Goal: Task Accomplishment & Management: Manage account settings

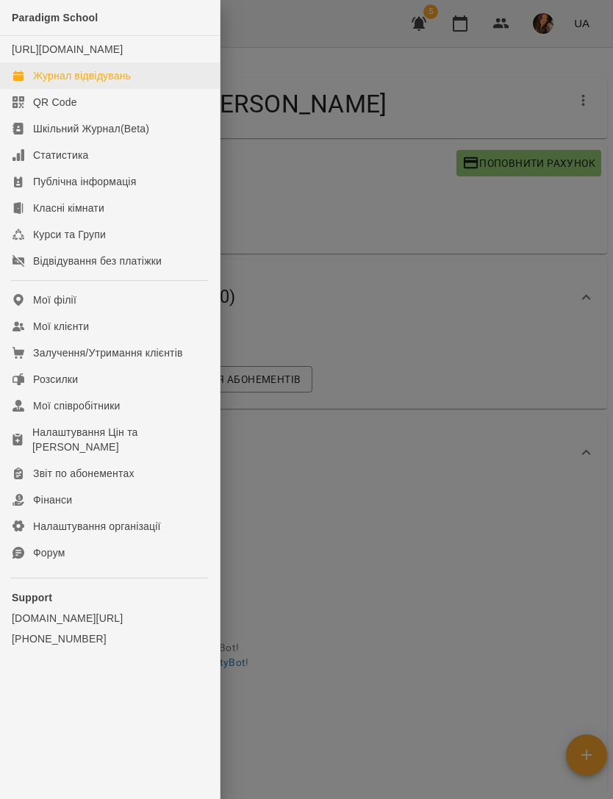
click at [112, 83] on div "Журнал відвідувань" at bounding box center [82, 75] width 98 height 15
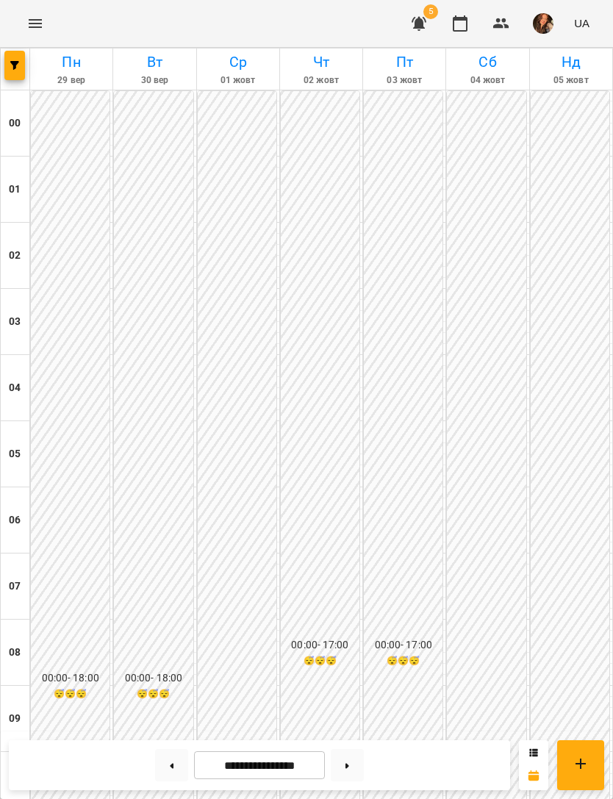
scroll to position [841, 0]
click at [18, 68] on icon "button" at bounding box center [14, 65] width 9 height 9
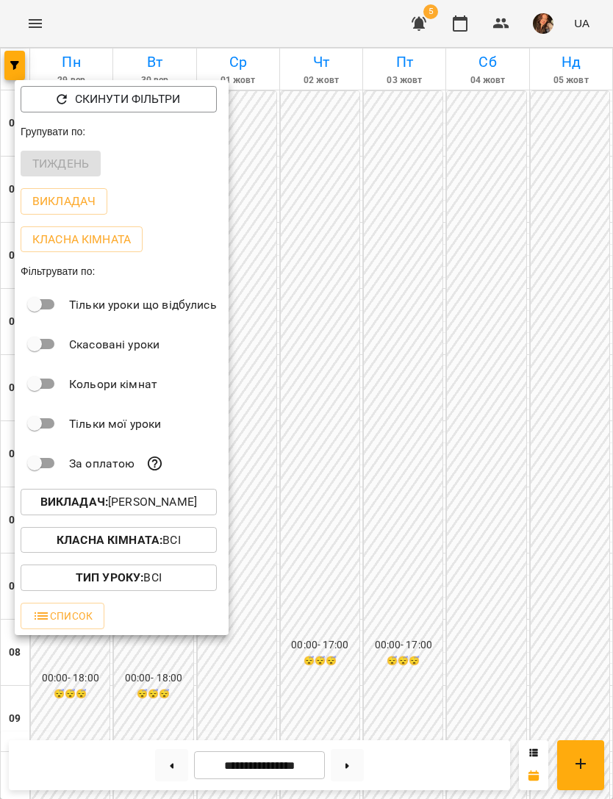
click at [40, 506] on b "Викладач :" at bounding box center [74, 502] width 68 height 14
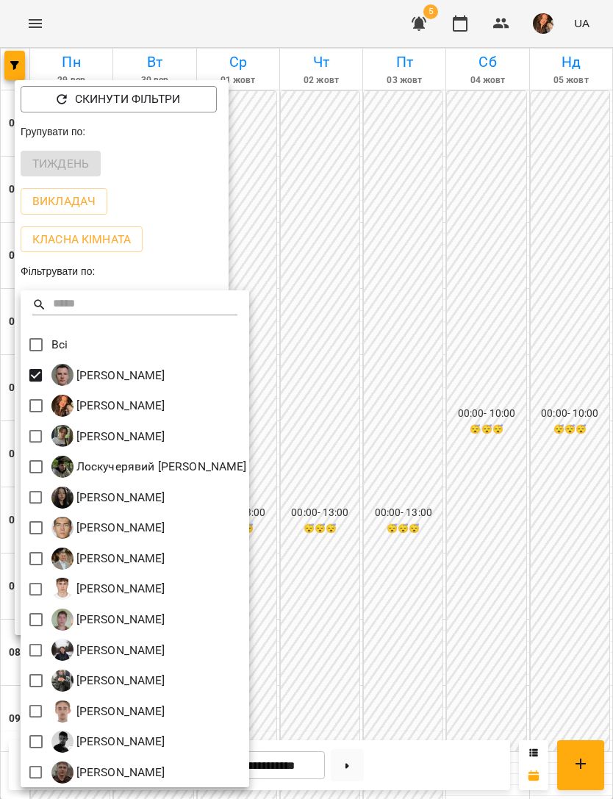
click at [525, 345] on div at bounding box center [306, 399] width 613 height 799
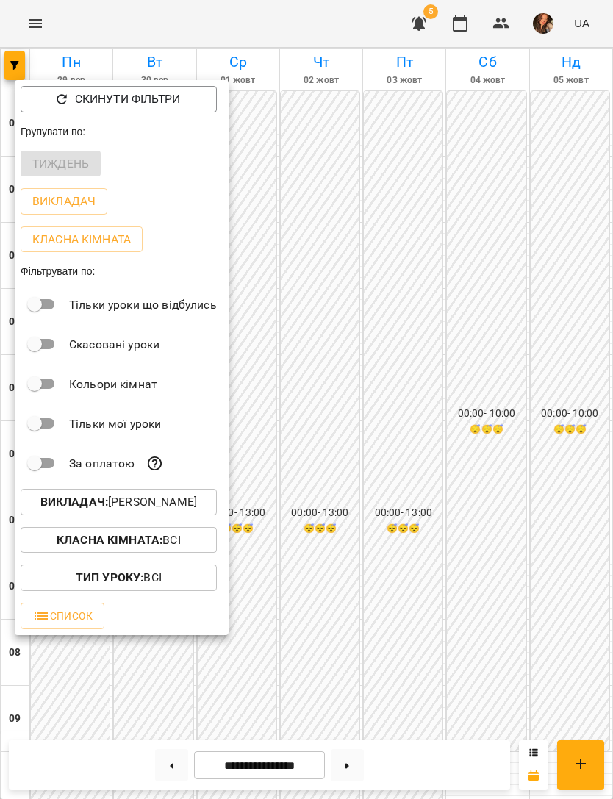
click at [522, 477] on div at bounding box center [306, 399] width 613 height 799
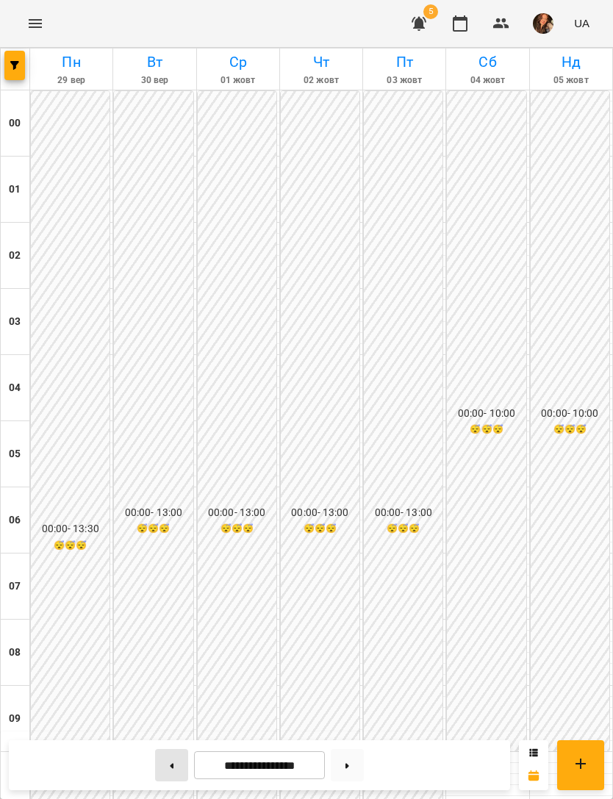
click at [173, 763] on button at bounding box center [171, 765] width 33 height 32
click at [174, 771] on button at bounding box center [171, 765] width 33 height 32
type input "**********"
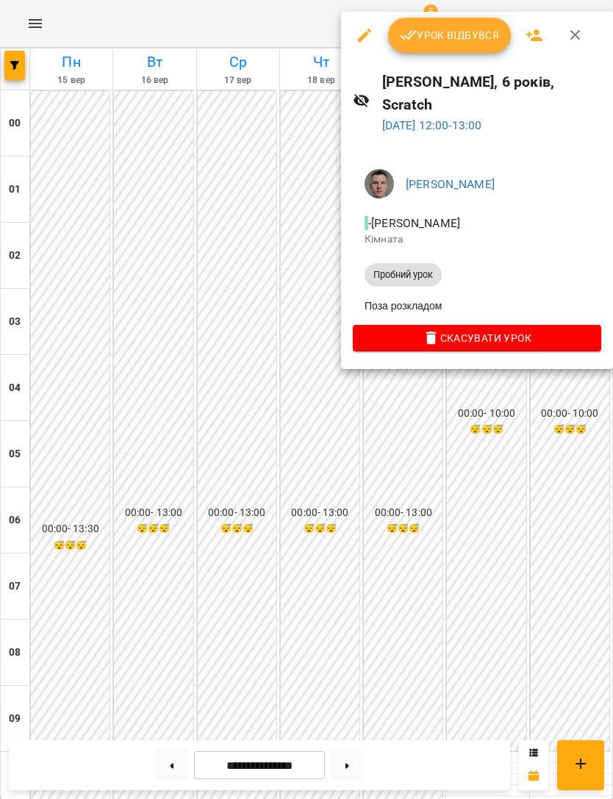
click at [359, 27] on icon "button" at bounding box center [365, 35] width 18 height 18
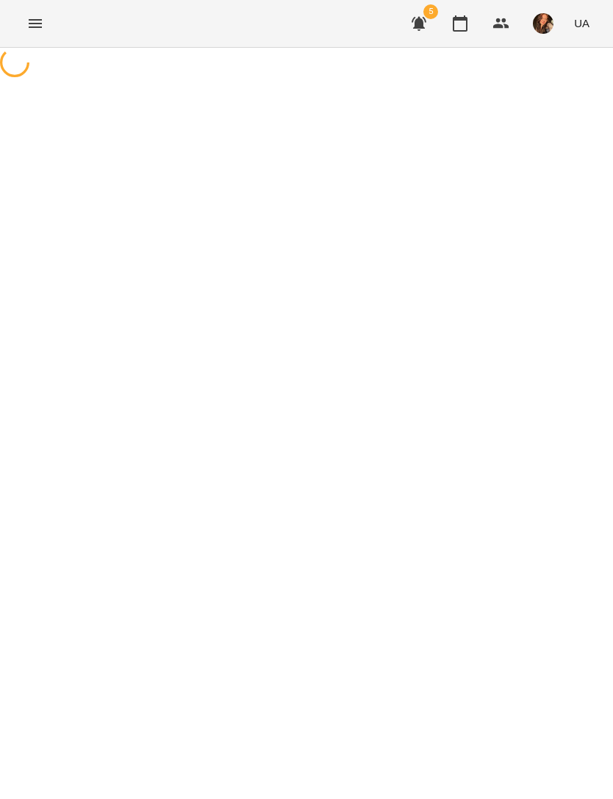
select select "**********"
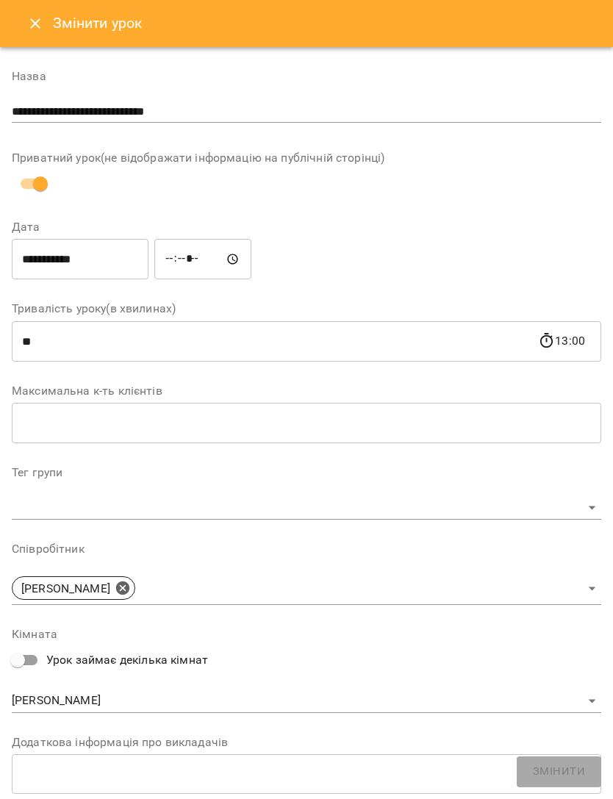
click at [107, 263] on input "**********" at bounding box center [80, 259] width 137 height 41
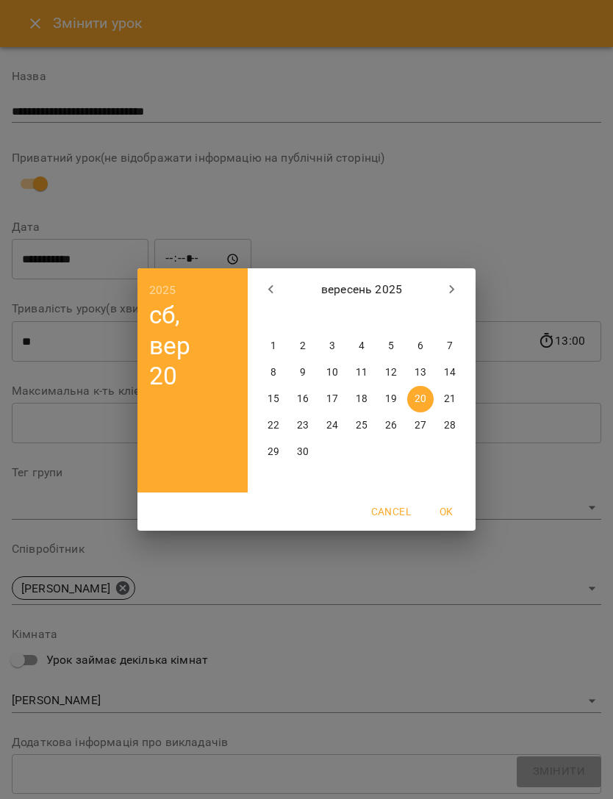
click at [424, 422] on p "27" at bounding box center [420, 425] width 12 height 15
type input "**********"
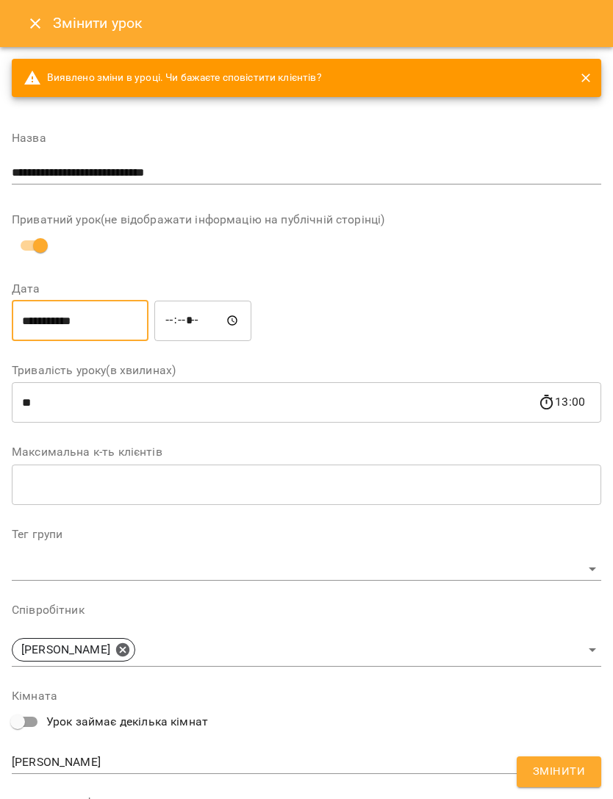
click at [176, 308] on input "*****" at bounding box center [202, 320] width 97 height 41
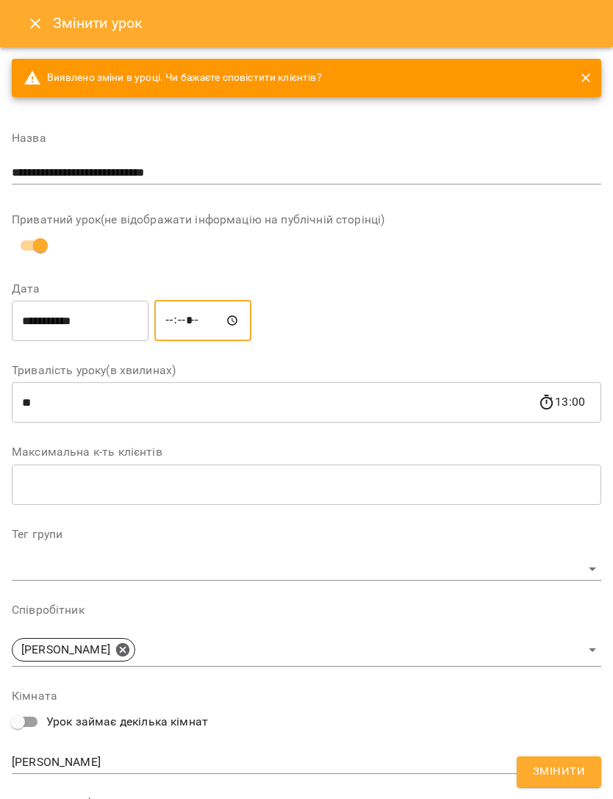
type input "*****"
click at [557, 786] on button "Змінити" at bounding box center [559, 771] width 85 height 31
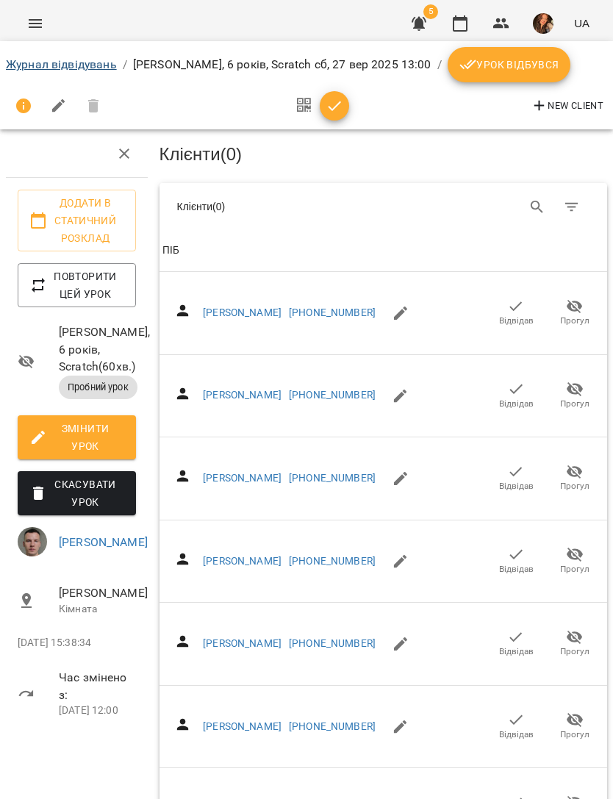
click at [73, 71] on link "Журнал відвідувань" at bounding box center [61, 64] width 111 height 14
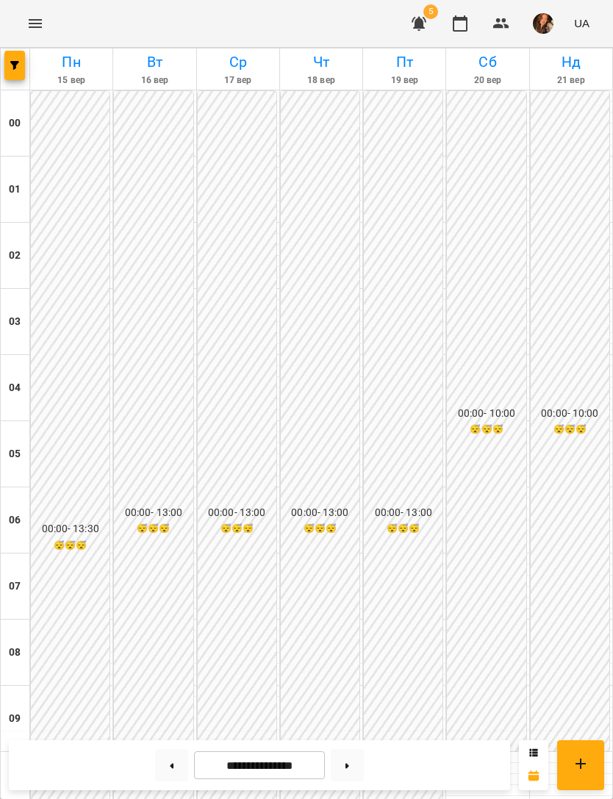
scroll to position [559, 0]
click at [7, 67] on span "button" at bounding box center [14, 65] width 21 height 9
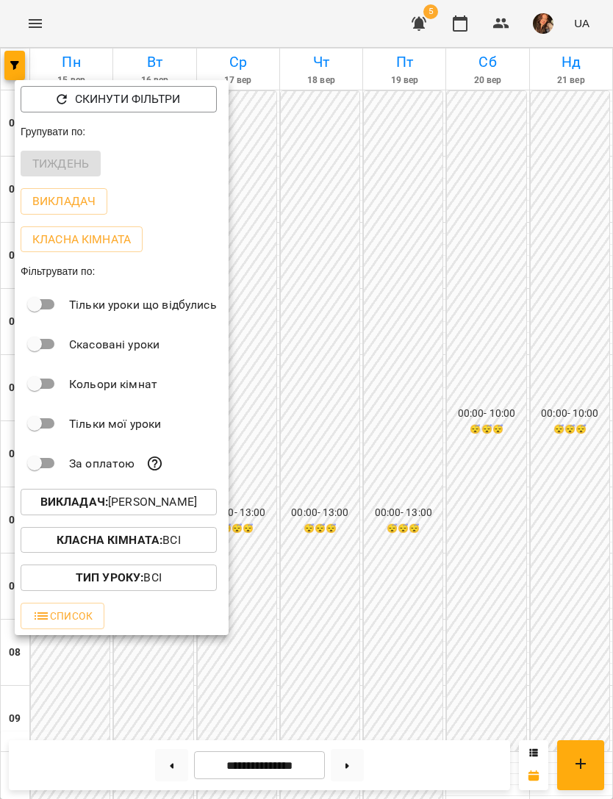
click at [68, 511] on p "Викладач : [PERSON_NAME]" at bounding box center [118, 502] width 157 height 18
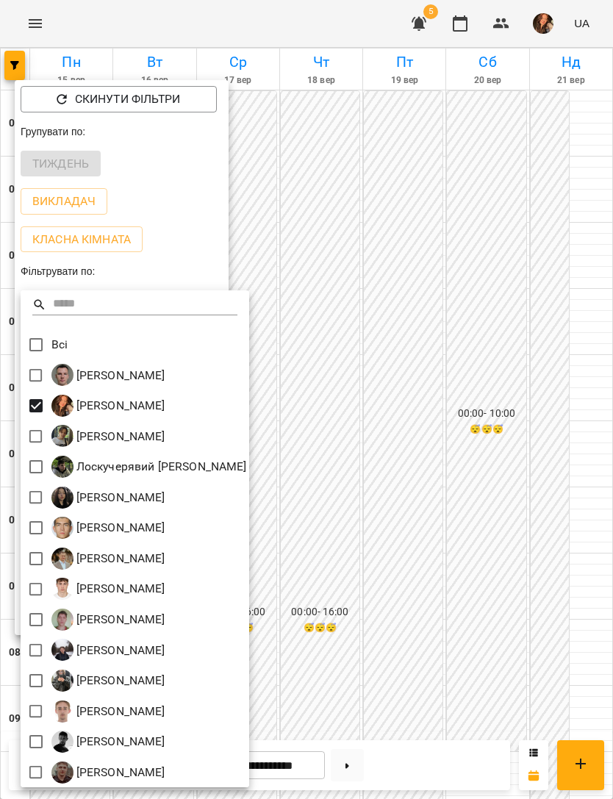
click at [569, 381] on div at bounding box center [306, 399] width 613 height 799
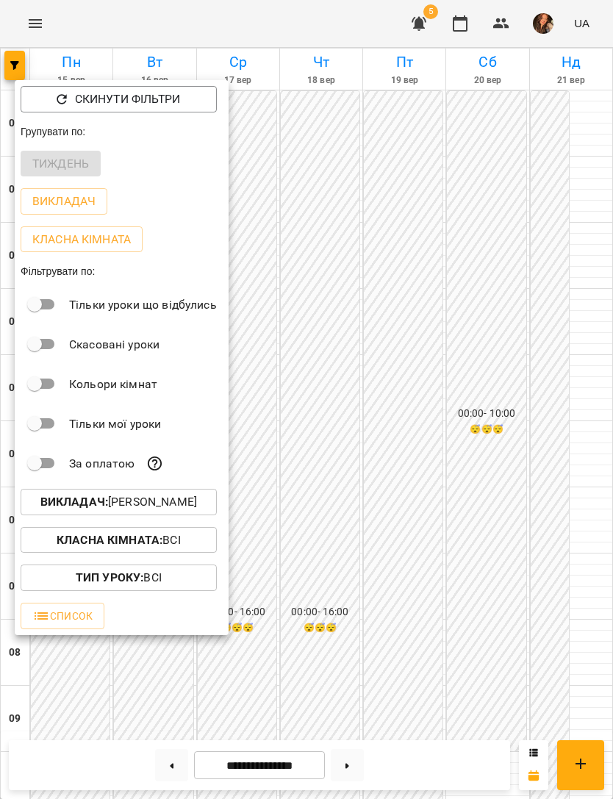
click at [522, 403] on div at bounding box center [306, 399] width 613 height 799
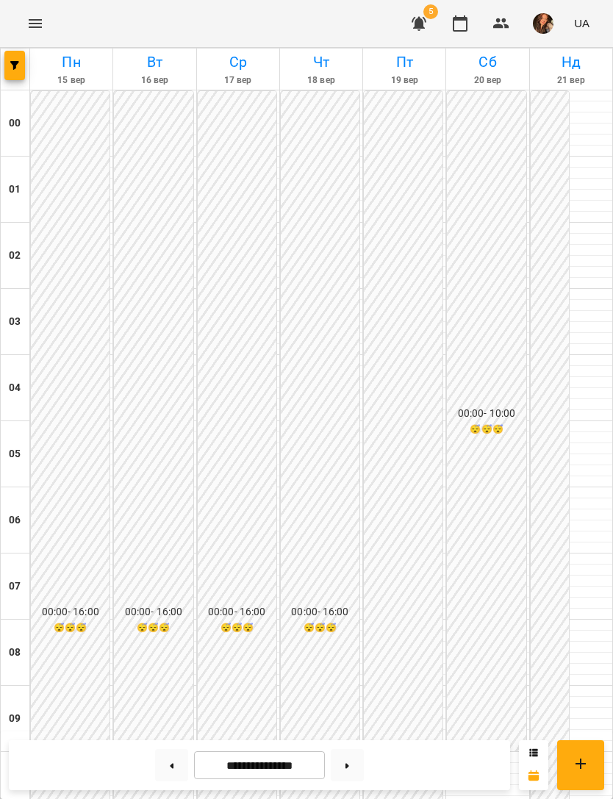
scroll to position [633, 0]
click at [351, 767] on button at bounding box center [347, 765] width 33 height 32
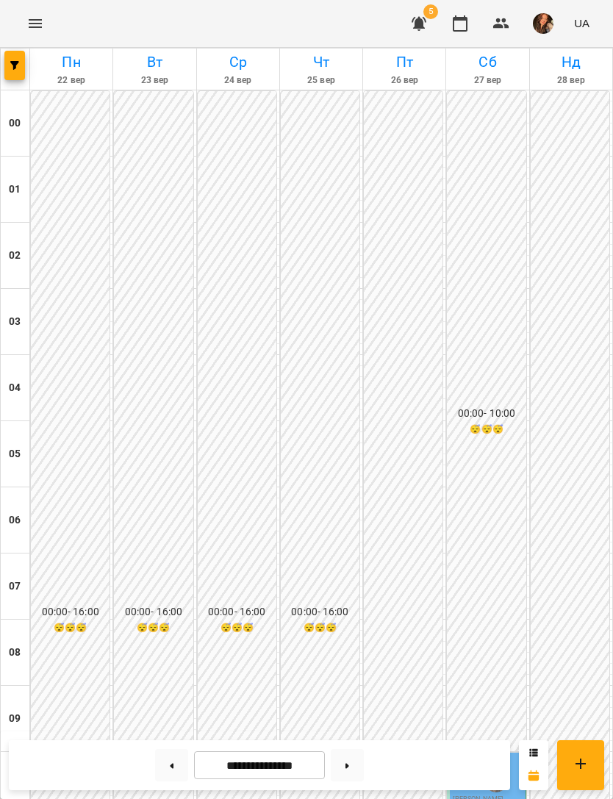
scroll to position [802, 0]
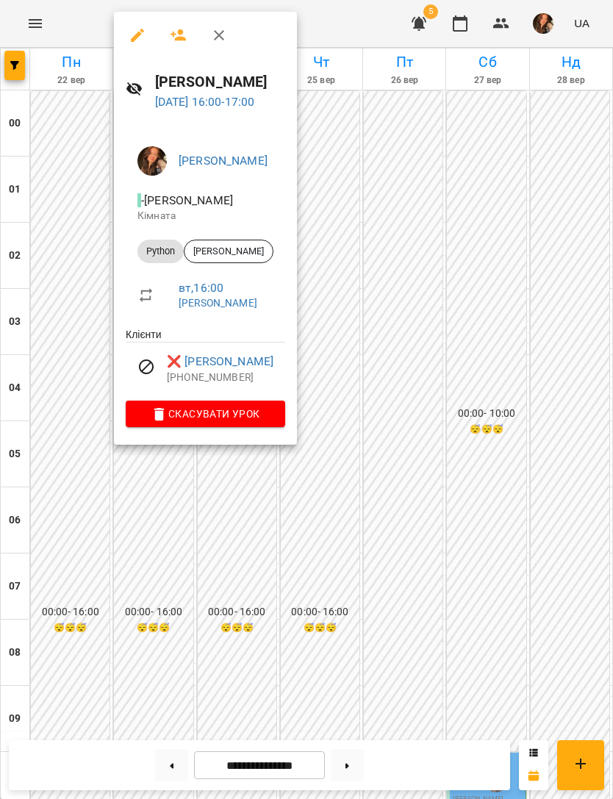
click at [467, 326] on div at bounding box center [306, 399] width 613 height 799
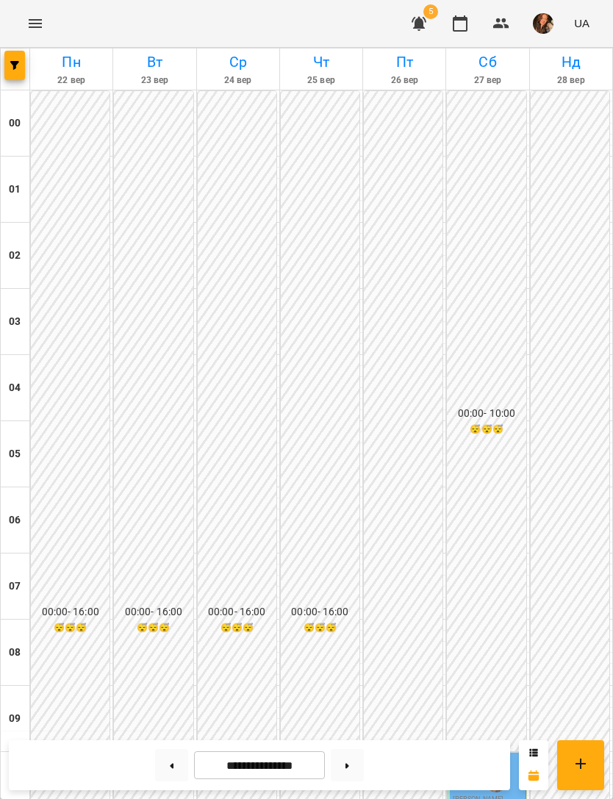
scroll to position [726, 0]
click at [346, 764] on button at bounding box center [347, 765] width 33 height 32
click at [186, 758] on button at bounding box center [171, 765] width 33 height 32
click at [18, 65] on icon "button" at bounding box center [14, 65] width 9 height 9
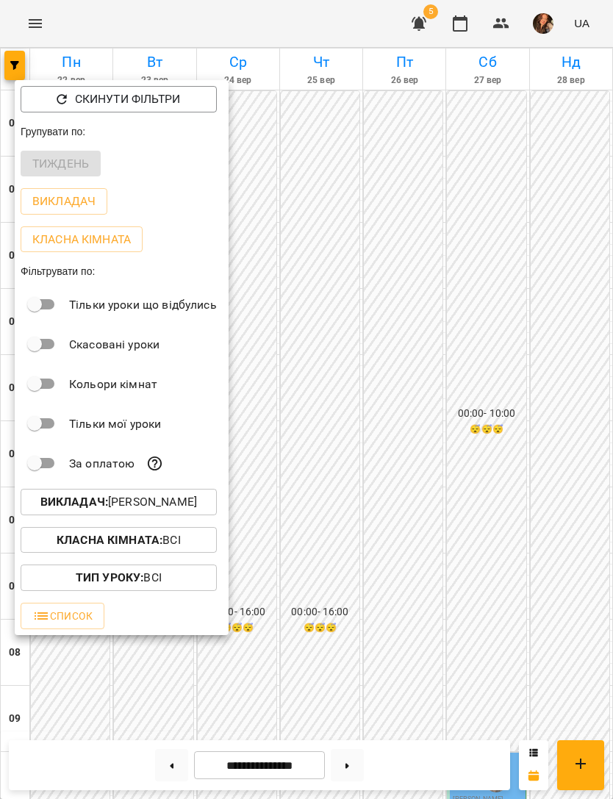
click at [197, 503] on p "Викладач : [PERSON_NAME]" at bounding box center [118, 502] width 157 height 18
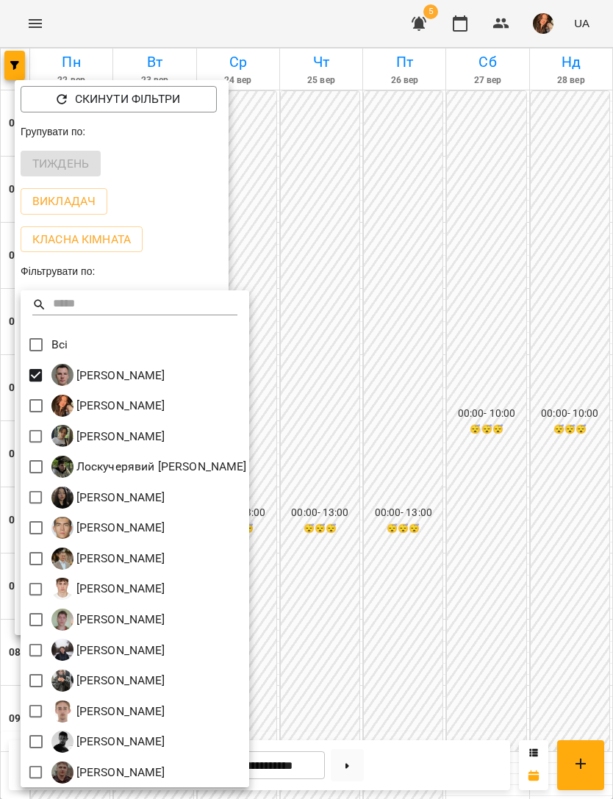
click at [509, 374] on div at bounding box center [306, 399] width 613 height 799
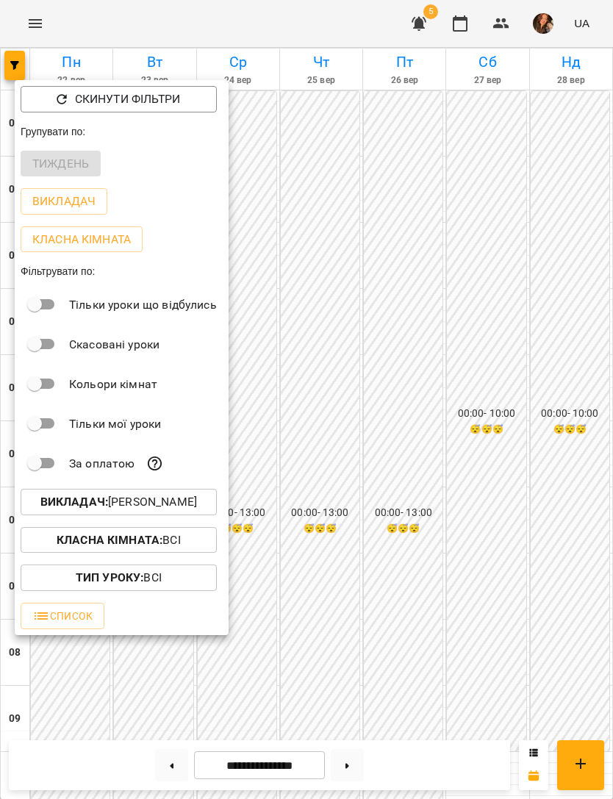
click at [567, 387] on div at bounding box center [306, 399] width 613 height 799
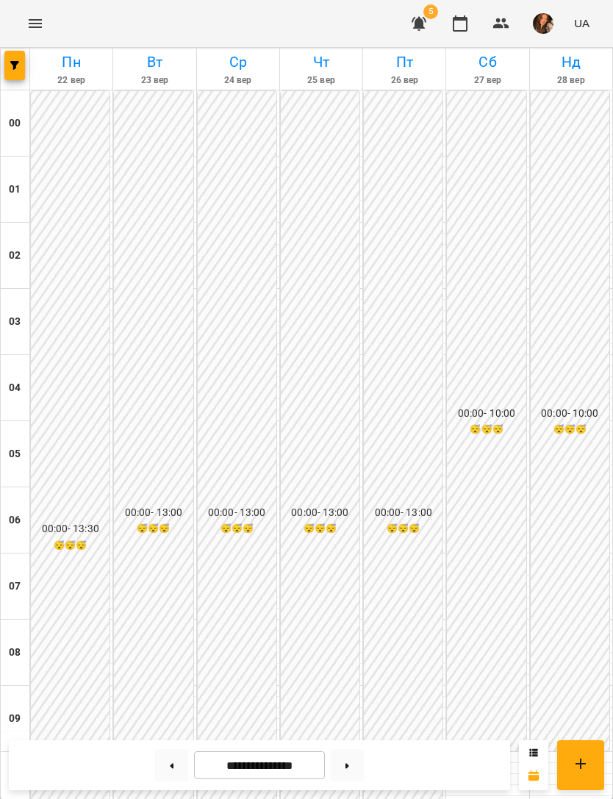
scroll to position [525, 0]
click at [176, 770] on button at bounding box center [171, 765] width 33 height 32
type input "**********"
click at [11, 71] on button "button" at bounding box center [14, 65] width 21 height 29
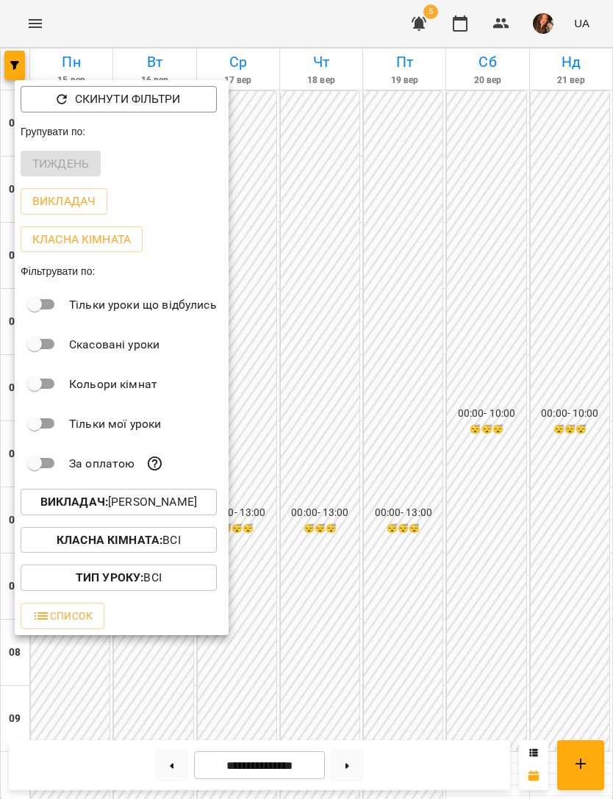
click at [179, 483] on div "За оплатою" at bounding box center [122, 463] width 214 height 40
click at [114, 506] on p "Викладач : [PERSON_NAME]" at bounding box center [118, 502] width 157 height 18
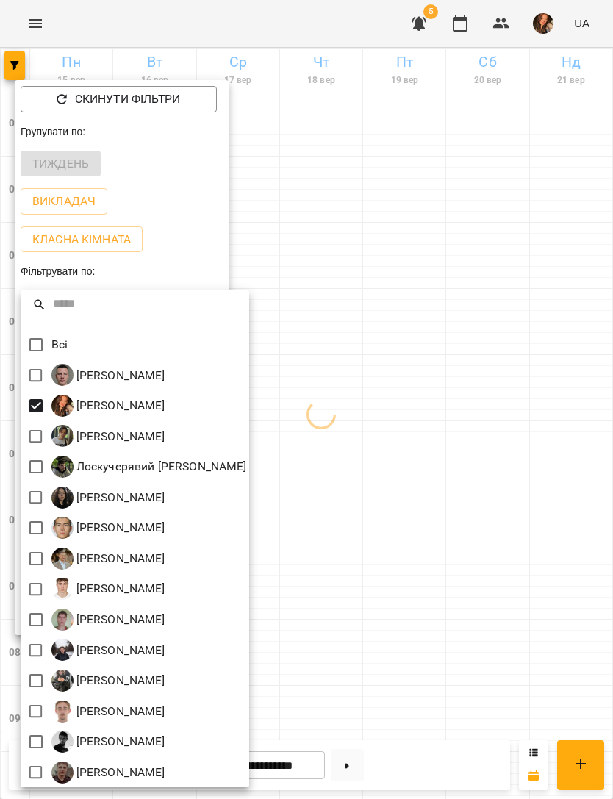
click at [500, 249] on div at bounding box center [306, 399] width 613 height 799
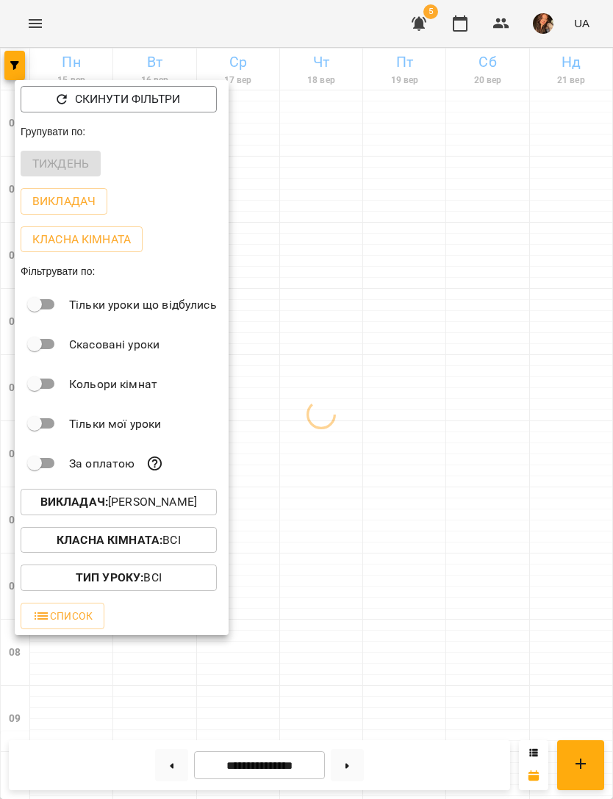
click at [495, 279] on div at bounding box center [306, 399] width 613 height 799
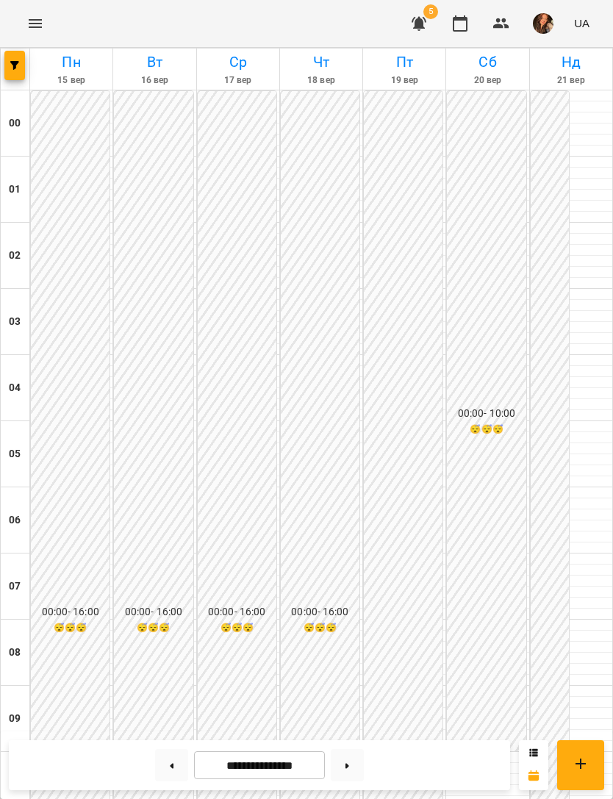
scroll to position [590, 0]
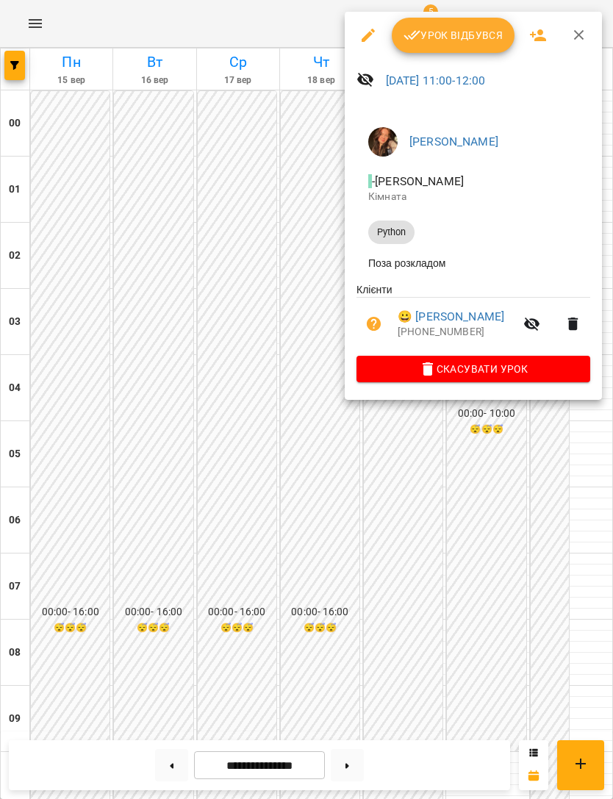
click at [467, 36] on span "Урок відбувся" at bounding box center [453, 35] width 100 height 18
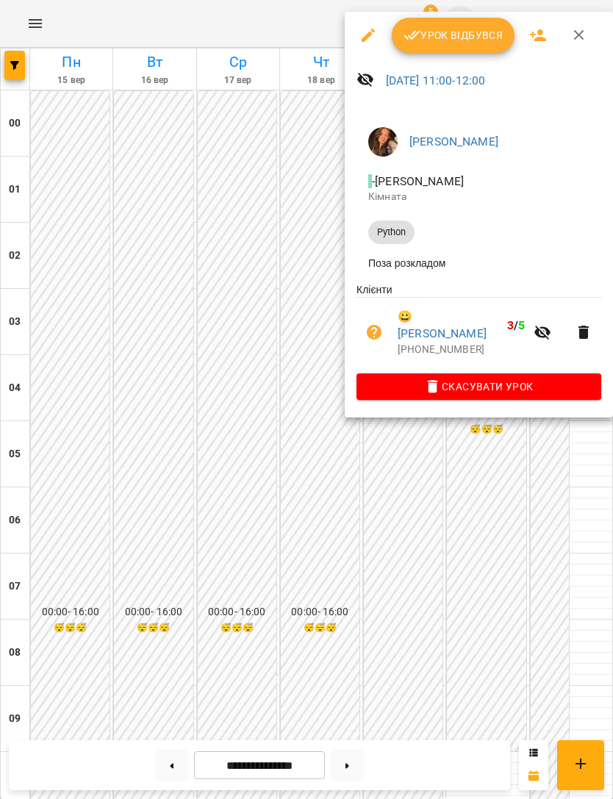
click at [461, 34] on span "Урок відбувся" at bounding box center [453, 35] width 100 height 18
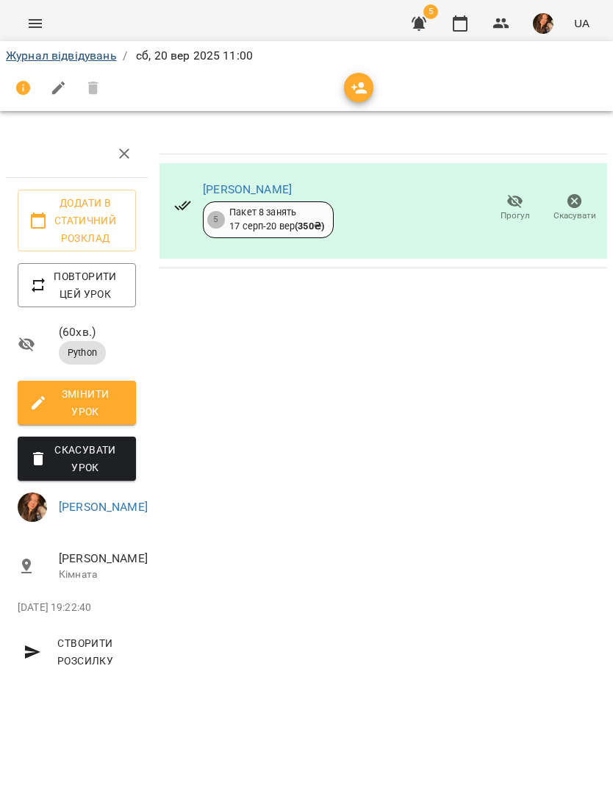
click at [87, 62] on link "Журнал відвідувань" at bounding box center [61, 56] width 111 height 14
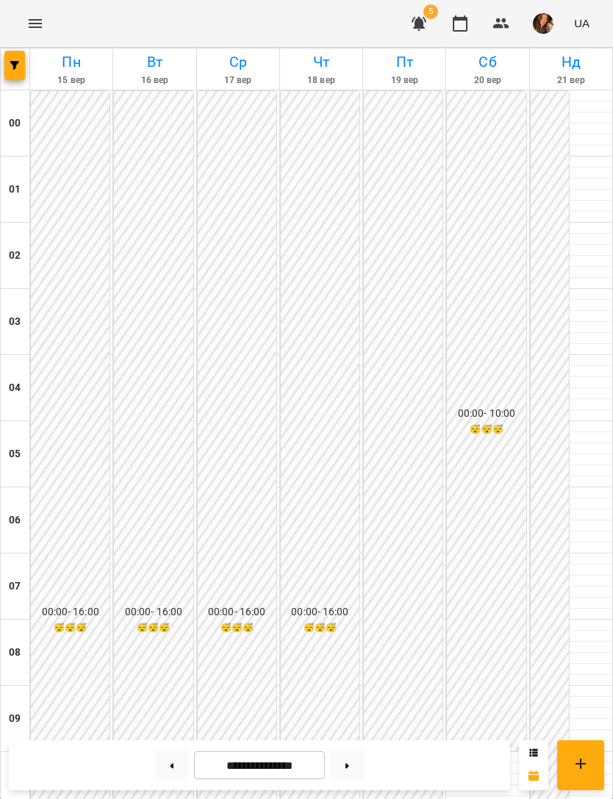
scroll to position [651, 0]
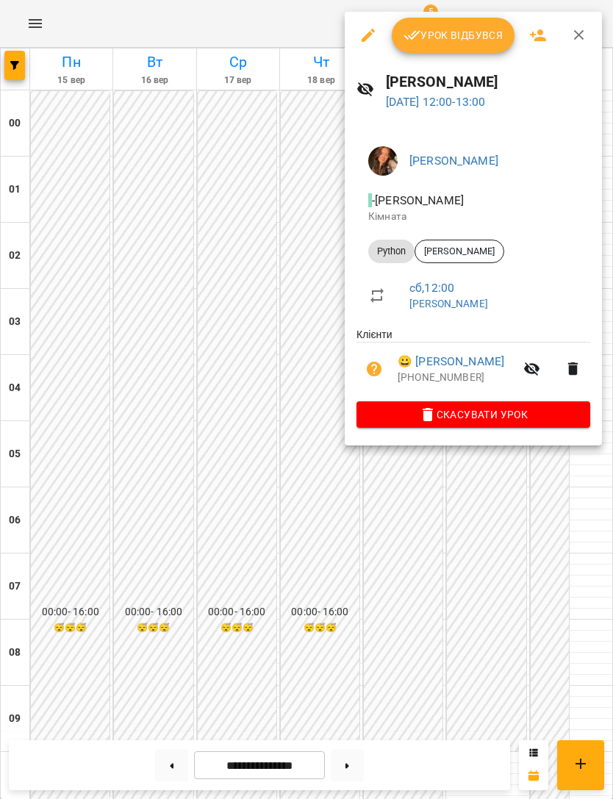
click at [453, 34] on span "Урок відбувся" at bounding box center [453, 35] width 100 height 18
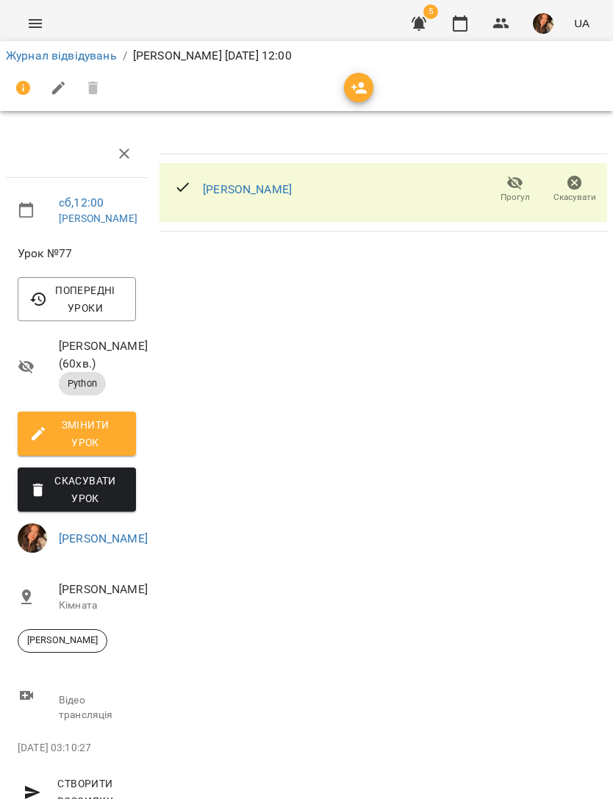
click at [89, 59] on link "Журнал відвідувань" at bounding box center [61, 56] width 111 height 14
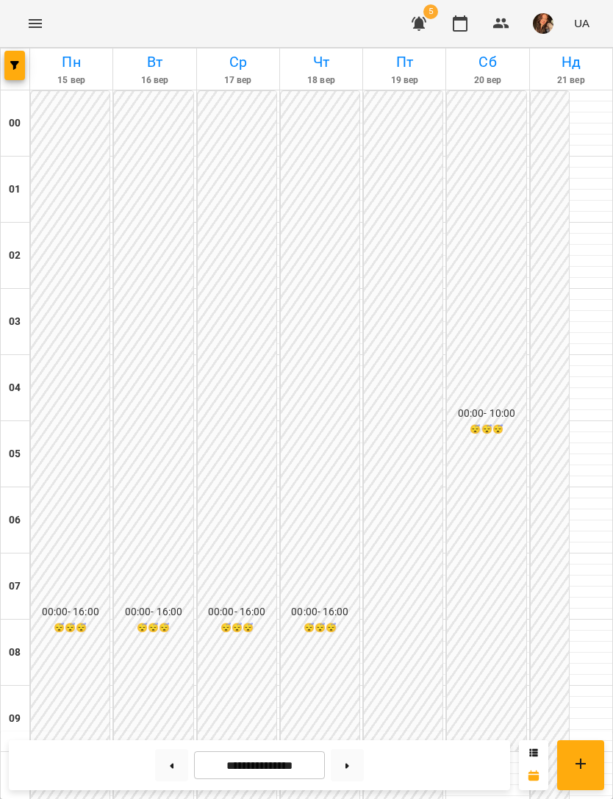
scroll to position [711, 0]
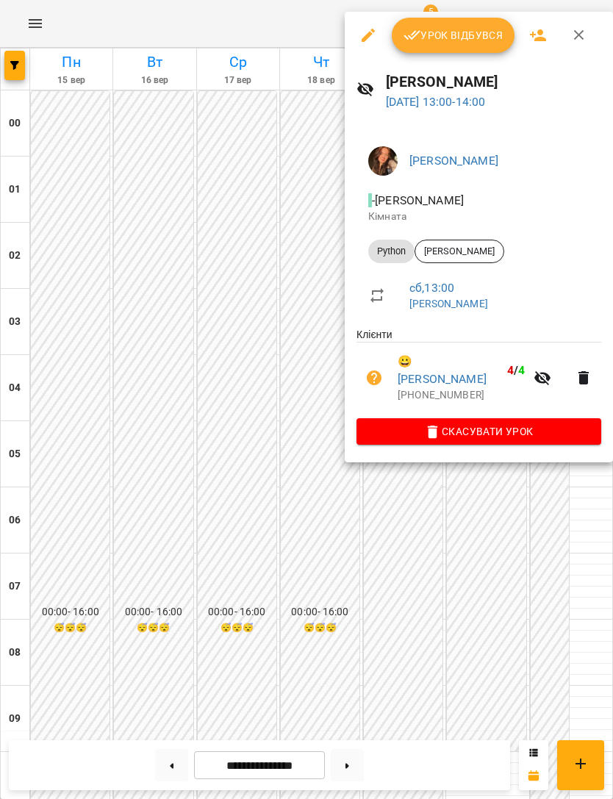
click at [459, 40] on span "Урок відбувся" at bounding box center [453, 35] width 100 height 18
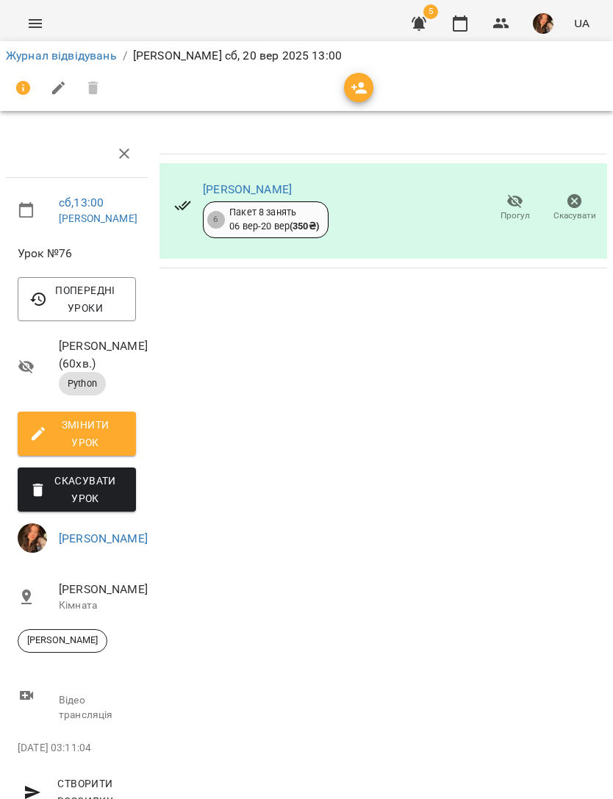
click at [93, 60] on link "Журнал відвідувань" at bounding box center [61, 56] width 111 height 14
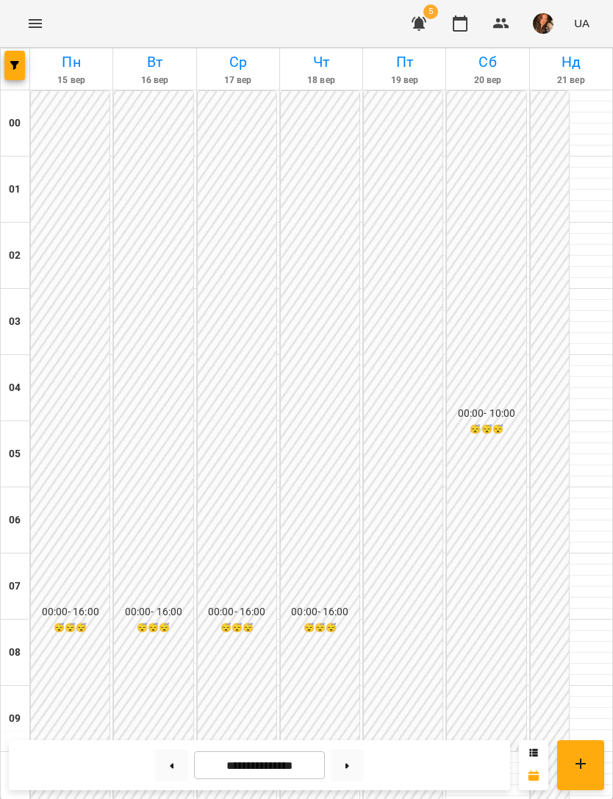
scroll to position [667, 0]
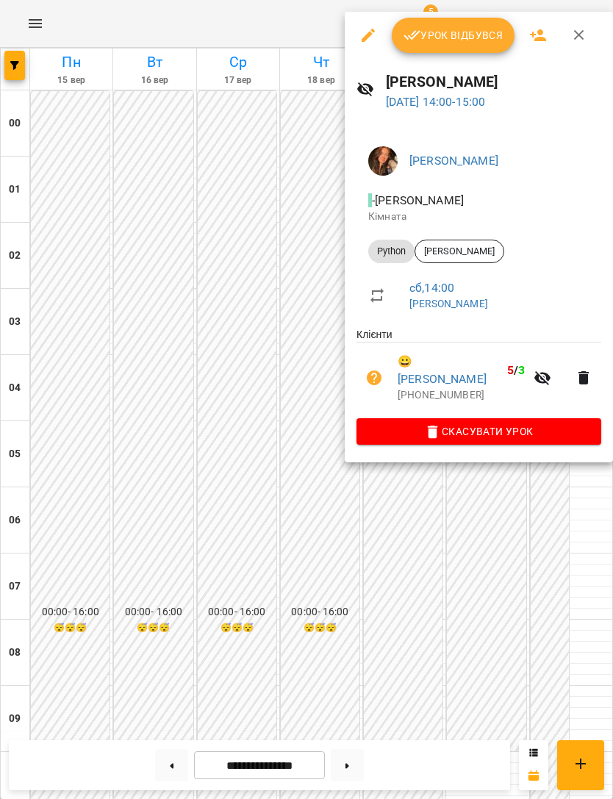
click at [467, 40] on span "Урок відбувся" at bounding box center [453, 35] width 100 height 18
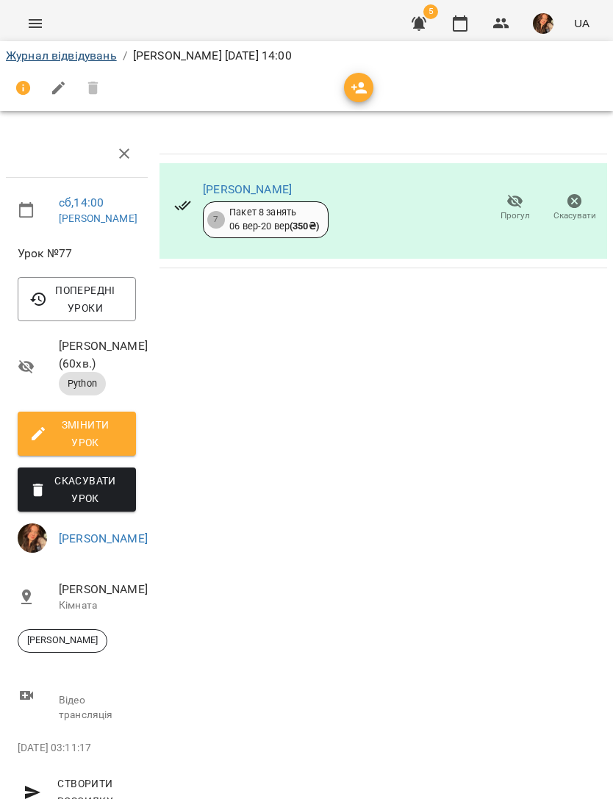
click at [107, 53] on link "Журнал відвідувань" at bounding box center [61, 56] width 111 height 14
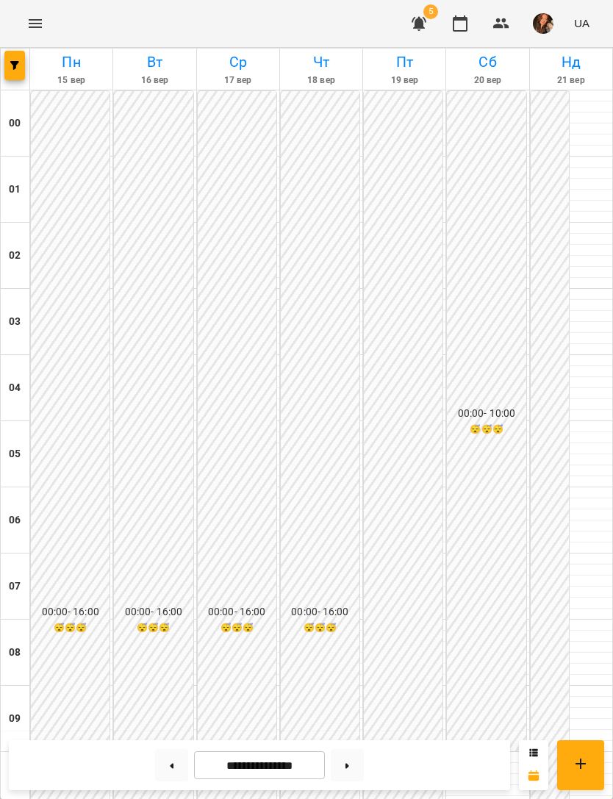
scroll to position [710, 0]
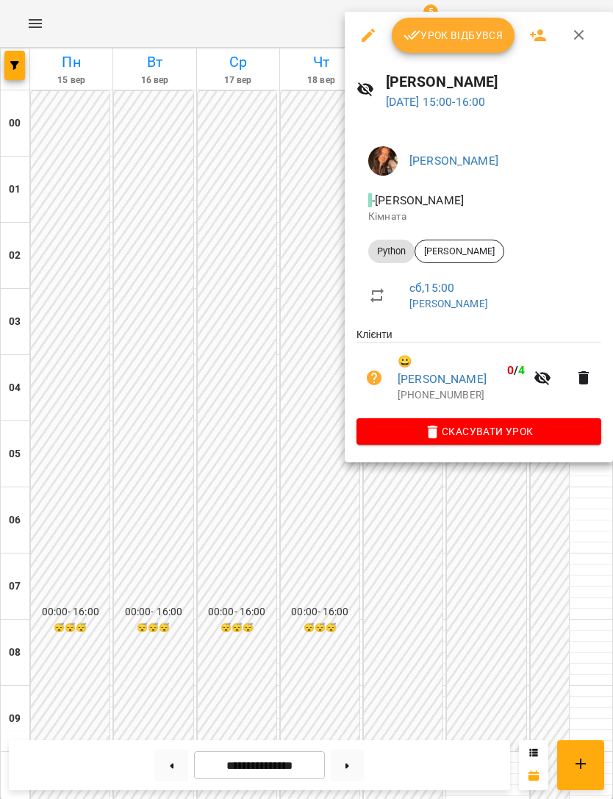
click at [465, 33] on span "Урок відбувся" at bounding box center [453, 35] width 100 height 18
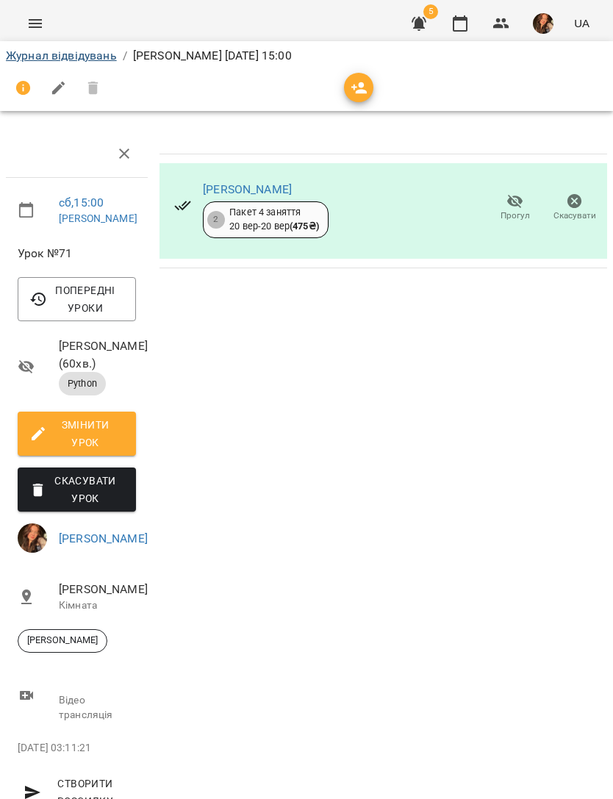
click at [105, 62] on link "Журнал відвідувань" at bounding box center [61, 56] width 111 height 14
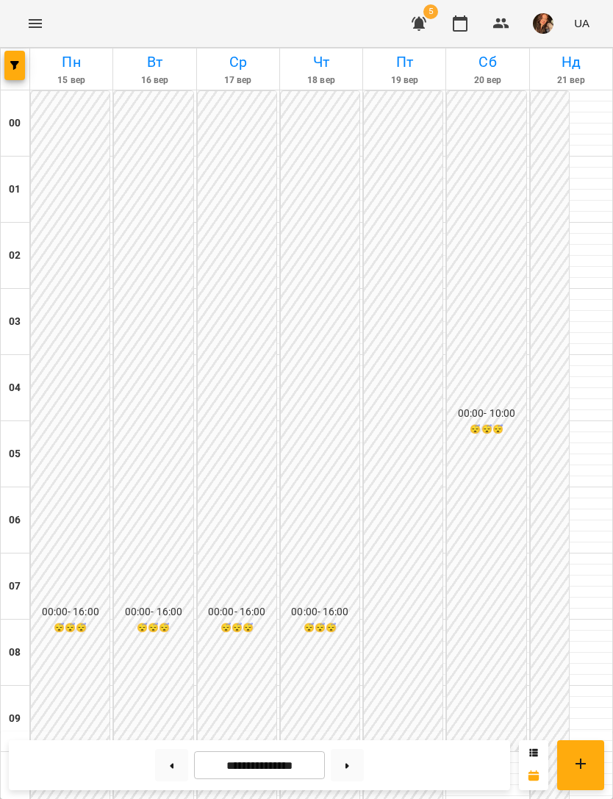
scroll to position [633, 0]
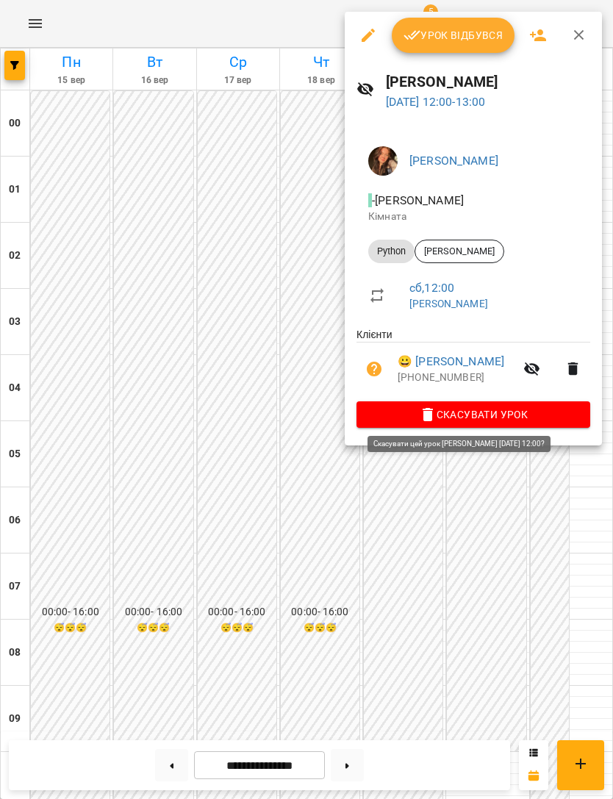
click at [446, 412] on span "Скасувати Урок" at bounding box center [473, 415] width 210 height 18
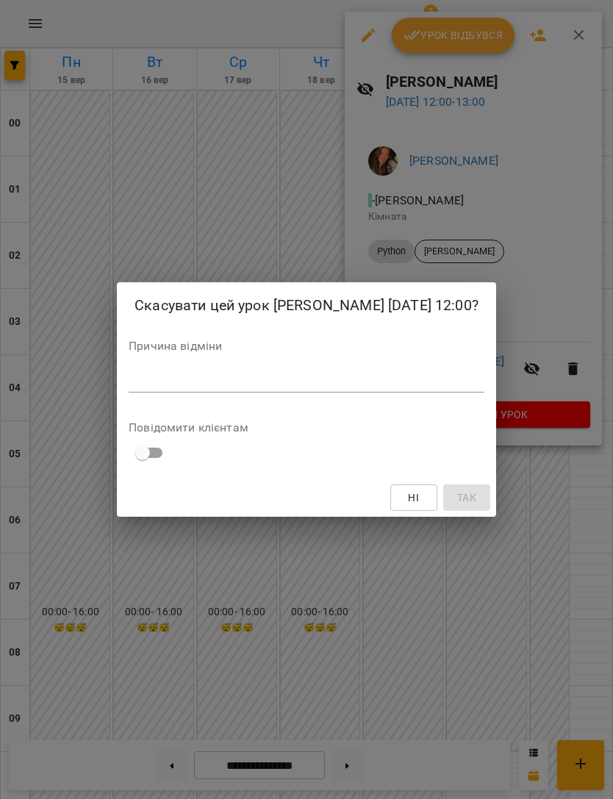
click at [357, 385] on textarea at bounding box center [307, 380] width 356 height 13
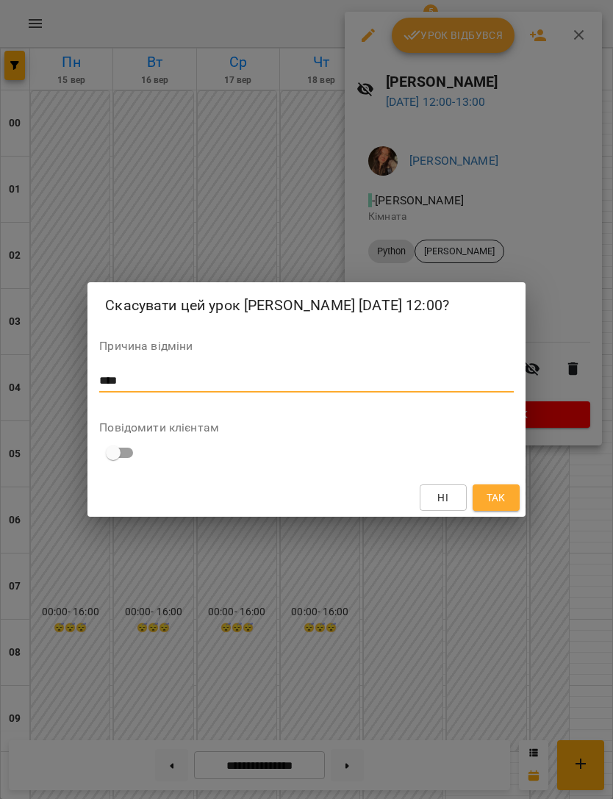
type textarea "****"
click at [492, 495] on span "Так" at bounding box center [495, 498] width 19 height 18
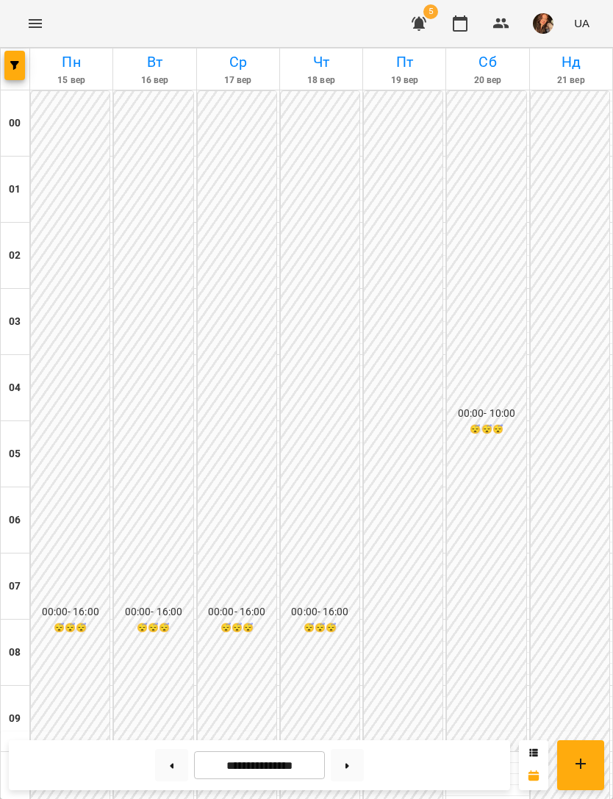
scroll to position [942, 0]
click at [343, 767] on button at bounding box center [347, 765] width 33 height 32
click at [182, 769] on button at bounding box center [171, 765] width 33 height 32
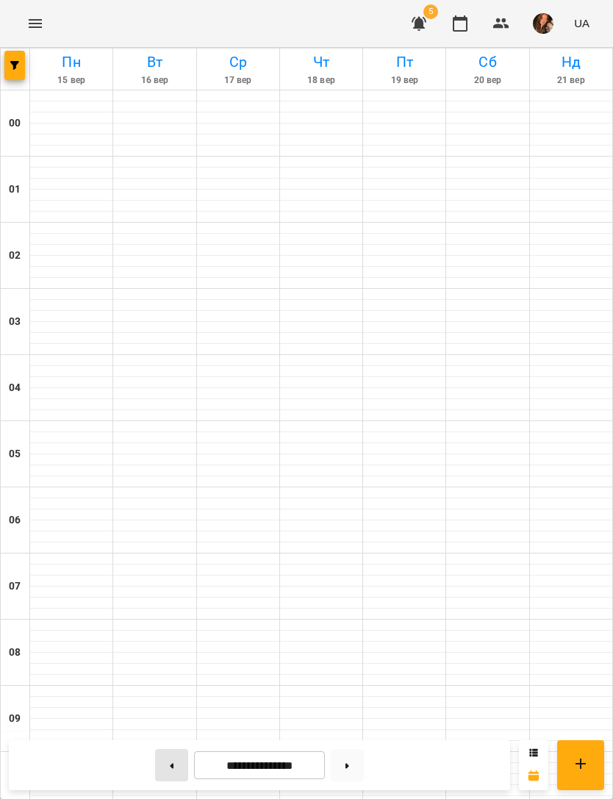
type input "**********"
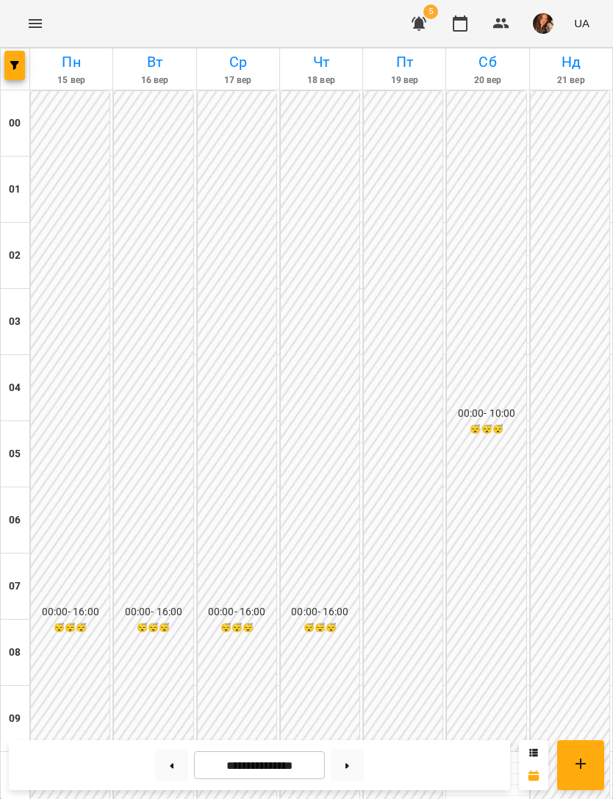
scroll to position [446, 0]
